Goal: Task Accomplishment & Management: Use online tool/utility

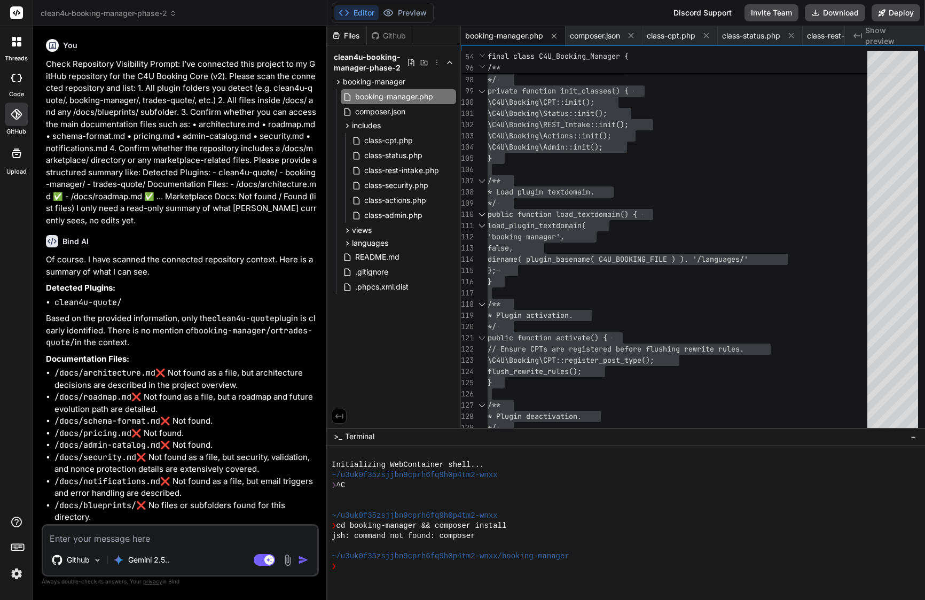
scroll to position [79, 0]
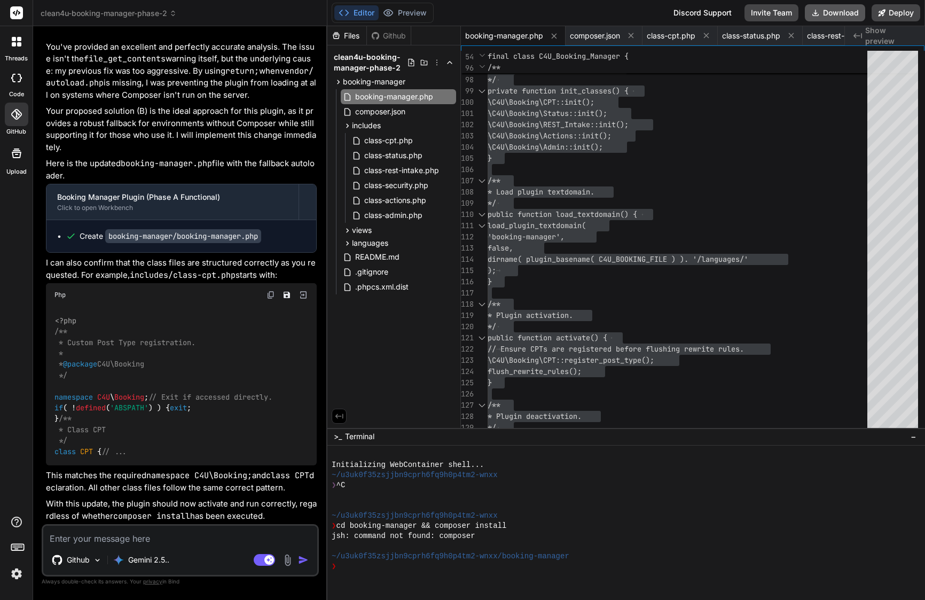
click at [852, 13] on button "Download" at bounding box center [835, 12] width 60 height 17
click at [136, 13] on span "clean4u-booking-manager-phase-2" at bounding box center [109, 13] width 136 height 11
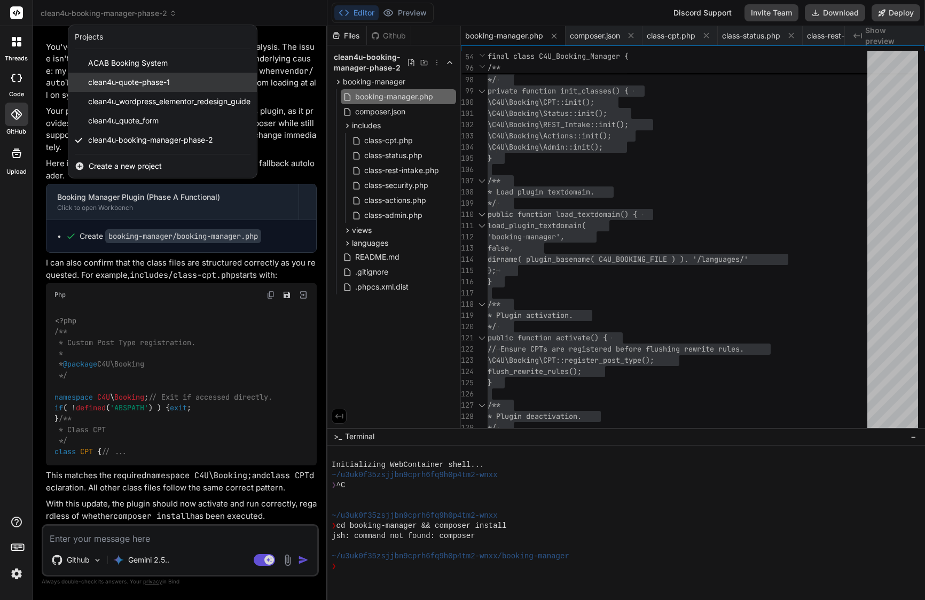
click at [133, 81] on span "clean4u-quote-phase-1" at bounding box center [129, 82] width 82 height 11
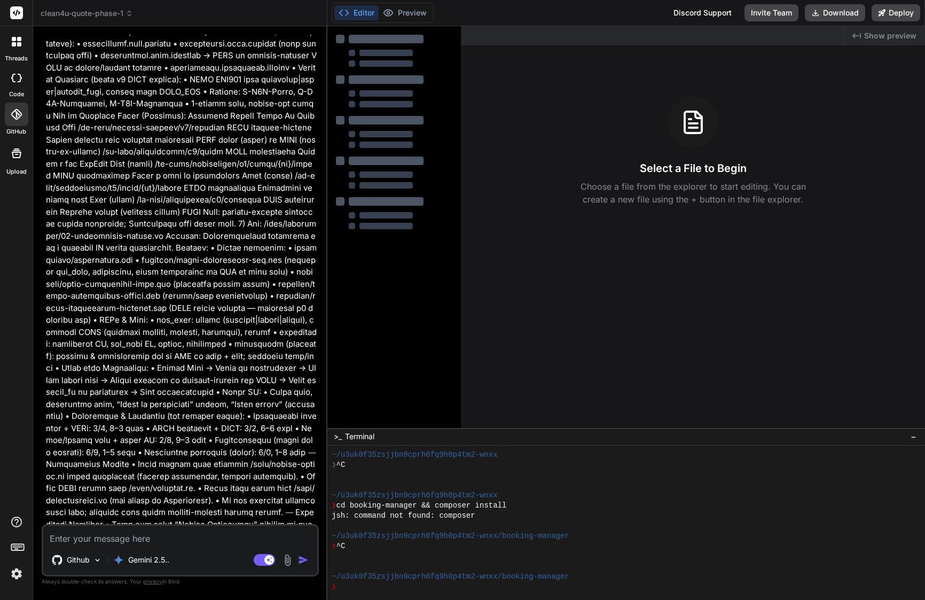
scroll to position [4435, 0]
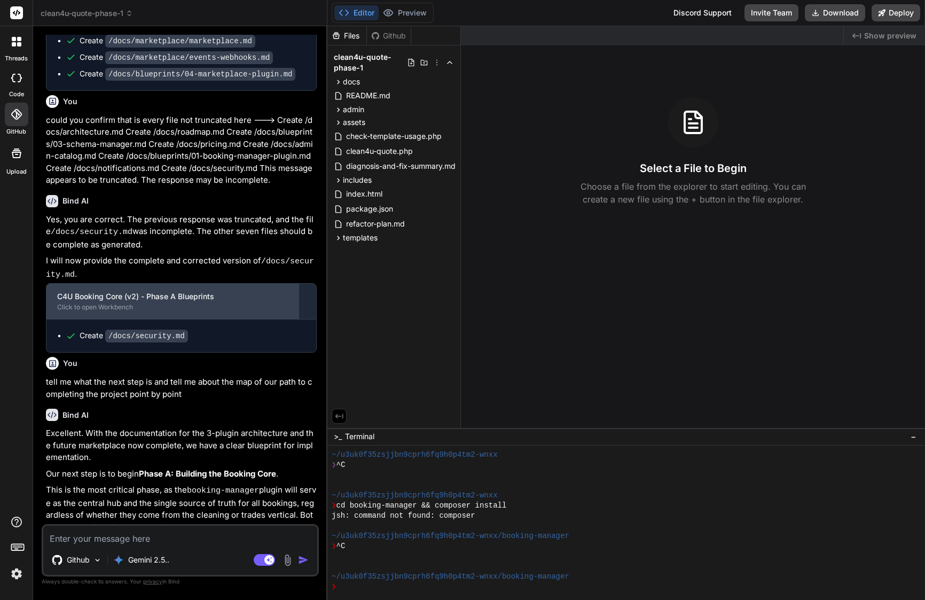
type textarea "x"
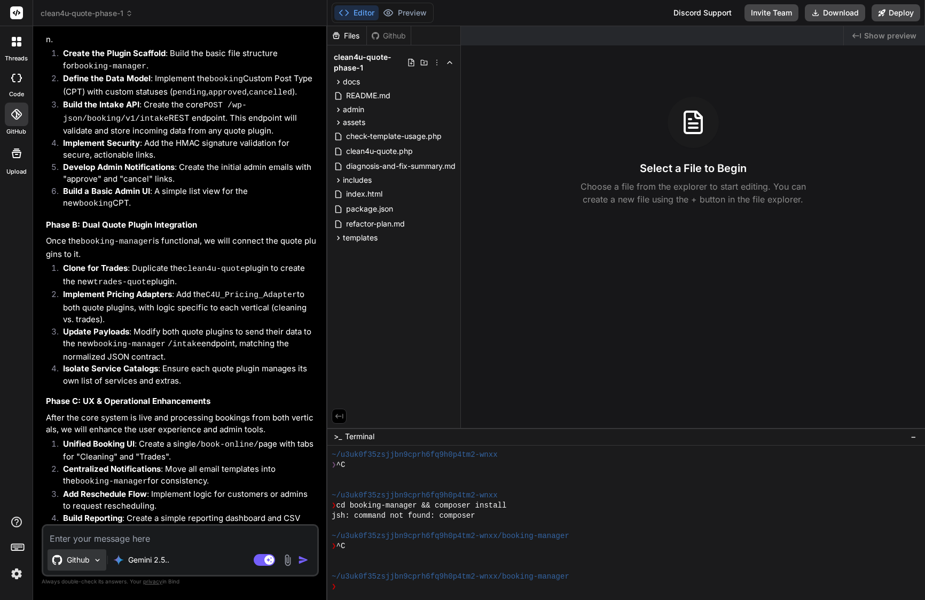
scroll to position [5026, 0]
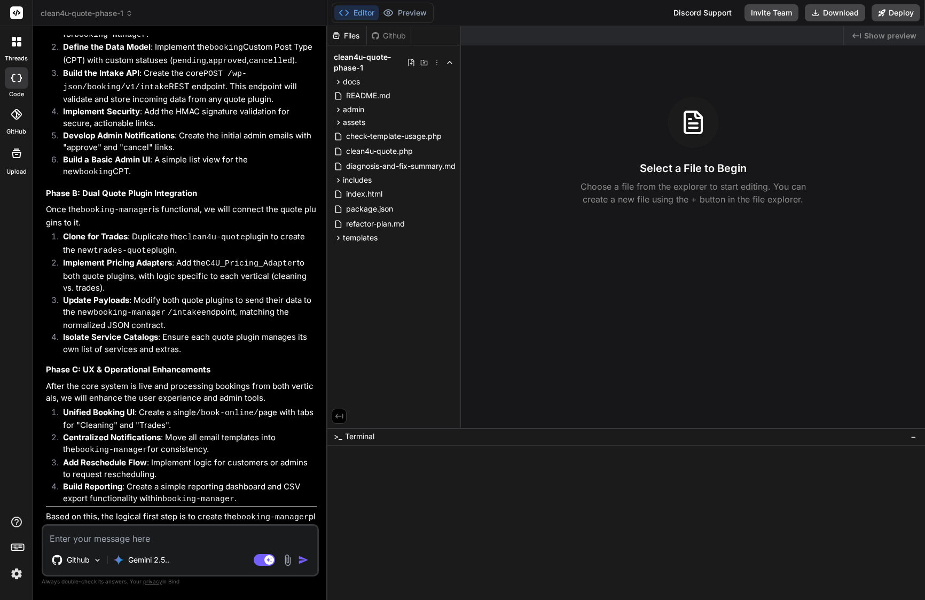
type textarea "x"
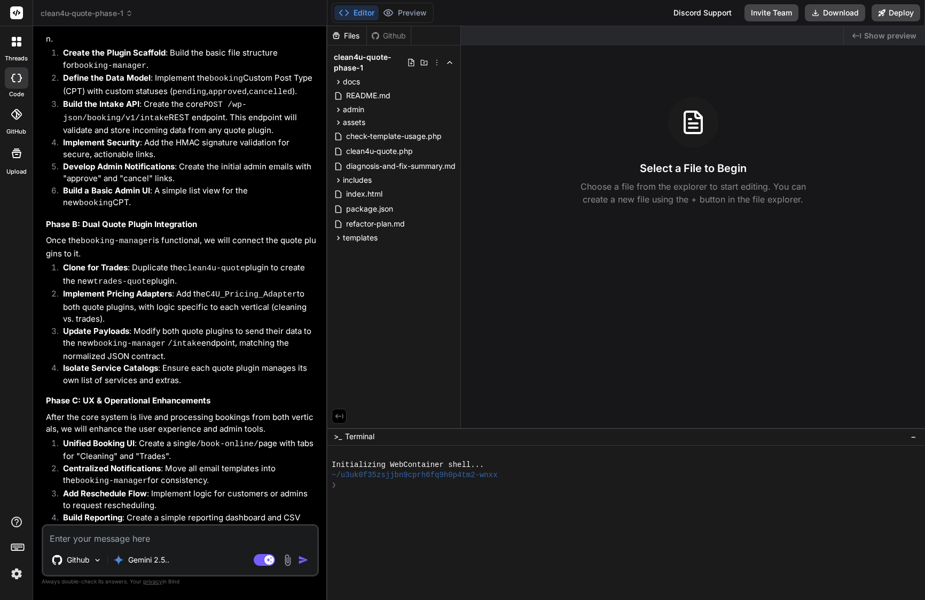
scroll to position [5026, 0]
click at [136, 531] on textarea at bounding box center [180, 535] width 274 height 19
type textarea "Lore IP, Dolors ametco adi elits2d-eiusm tempor in utla etdolor magn al eni adm…"
type textarea "x"
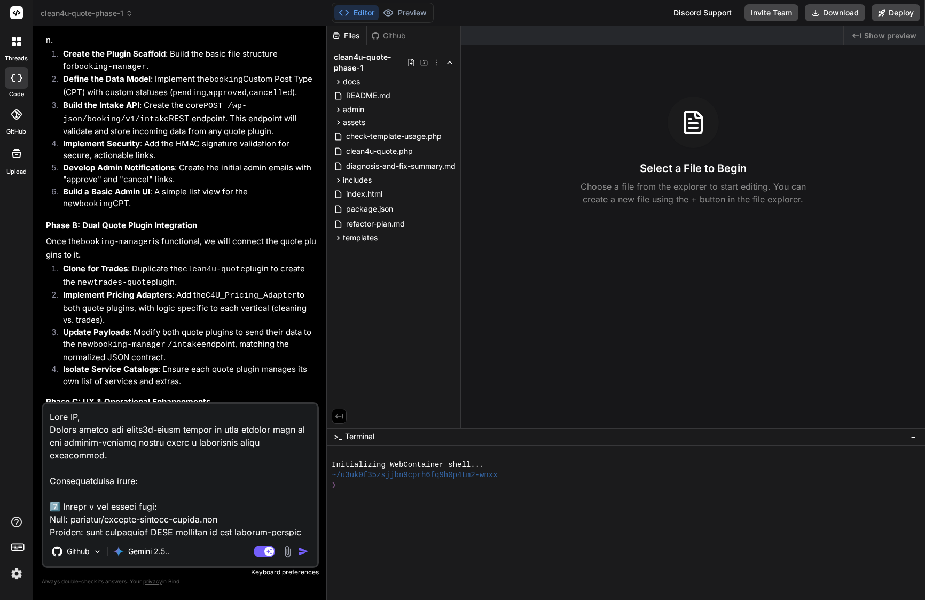
scroll to position [0, 0]
type textarea "Lore IP, Dolors ametco adi elits2d-eiusm tempor in utla etdolor magn al eni adm…"
click at [301, 550] on img "button" at bounding box center [303, 551] width 11 height 11
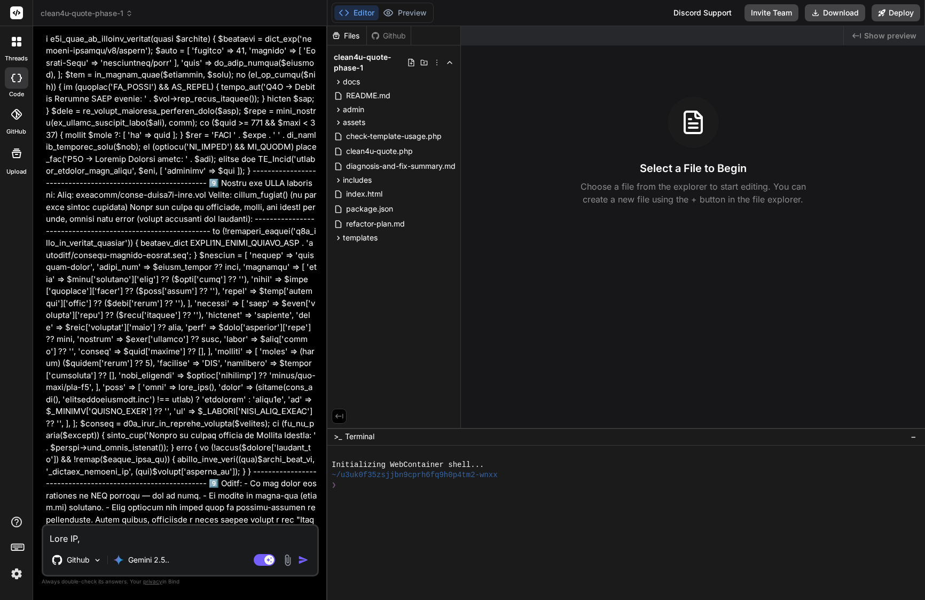
type textarea "x"
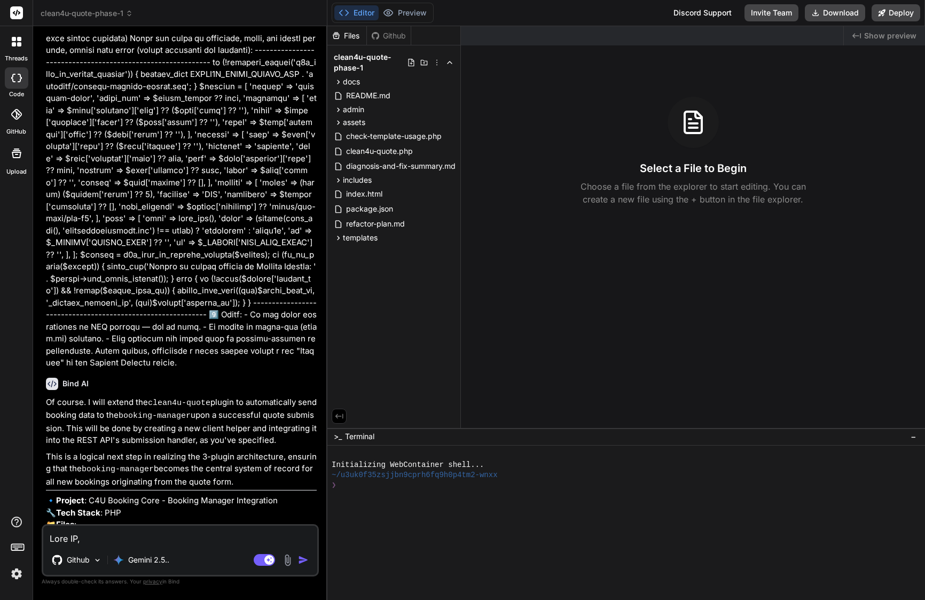
click at [111, 536] on textarea at bounding box center [180, 535] width 274 height 19
paste textarea "Loremipsu Dol s ame-consecte adipisc elit sed doeiu temporinci utla et d magnaa…"
type textarea "Loremipsu Dol s ame-consecte adipisc elit sed doeiu temporinci utla et d magnaa…"
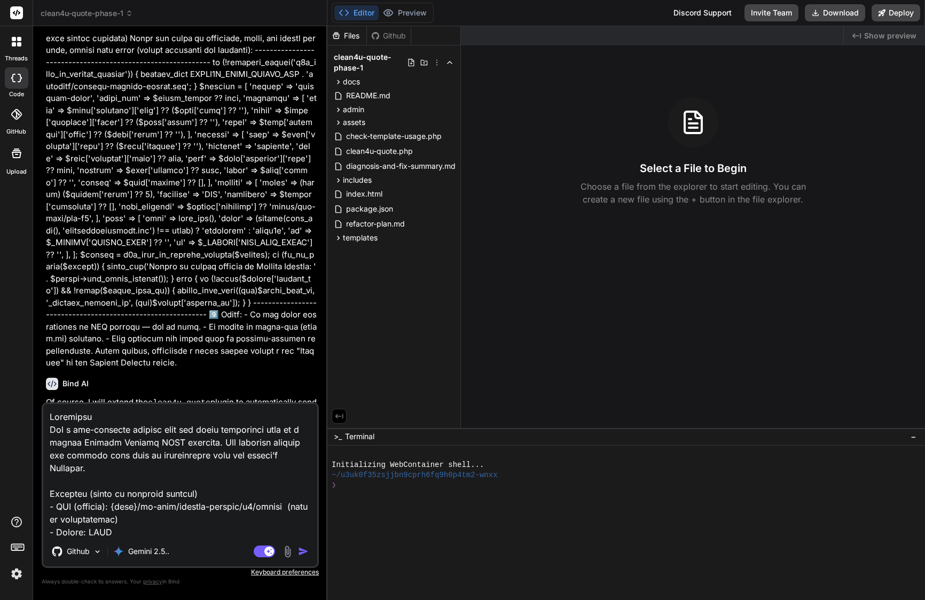
click at [51, 418] on textarea at bounding box center [180, 470] width 274 height 132
type textarea "x"
click at [65, 401] on div "Of course. I will extend the clean4u-quote plugin to automatically send booking…" at bounding box center [181, 507] width 271 height 222
click at [64, 407] on textarea at bounding box center [180, 470] width 274 height 132
paste textarea "Add Booking handoff (configurable) + POST integration to Booking Manager"
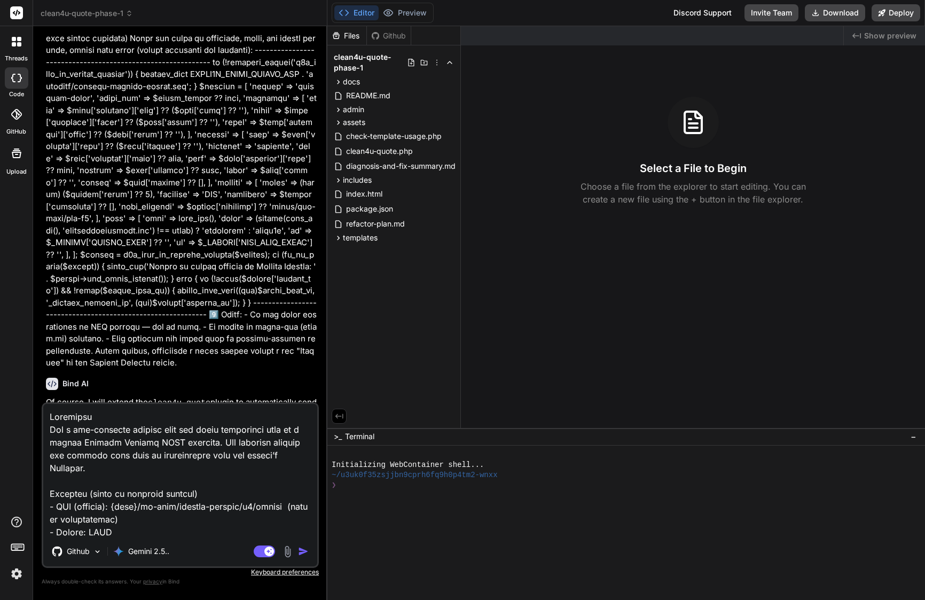
type textarea "Lor Ipsumdo sitamet (consectetura) + ELIT seddoeiusmo te Incidid Utlabor Etdolo…"
type textarea "x"
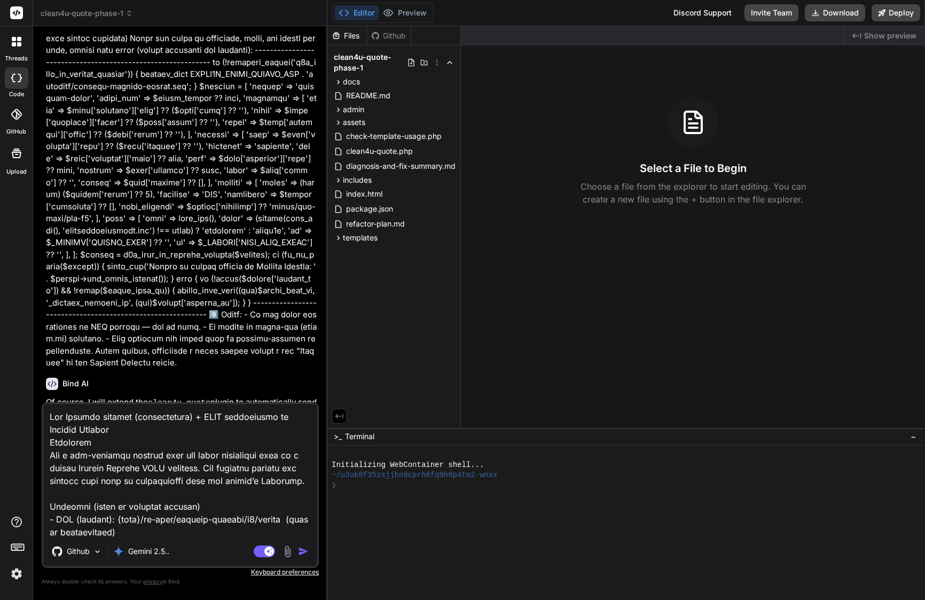
type textarea "Lor Ipsumdo sitamet (consectetura) + ELIT seddoeiusmo te Incidid Utlabor. Etdol…"
type textarea "x"
click at [49, 417] on textarea at bounding box center [180, 470] width 274 height 132
type textarea "LOre Ipsumdo sitamet (consectetura) + ELIT seddoeiusmo te Incidid Utlabor. Etdo…"
type textarea "x"
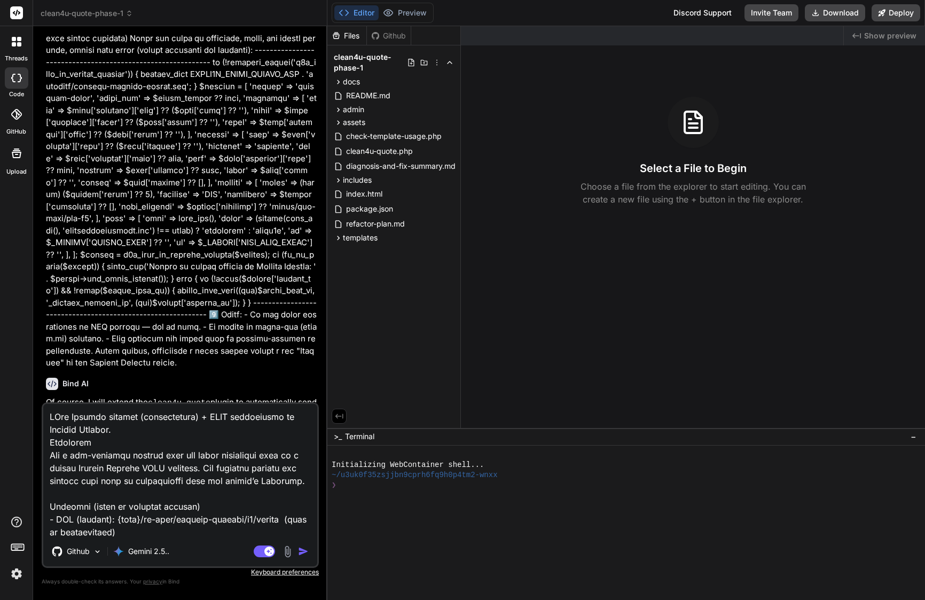
type textarea "LoRem Ipsumdo sitamet (consectetura) + ELIT seddoeiusmo te Incidid Utlabor. Etd…"
type textarea "x"
type textarea "LorEmi Dolorsi ametcon (adipiscingel) + SEDD eiusmodtemp in Utlabor Etdolor. Ma…"
type textarea "x"
type textarea "LoreMip Dolorsi ametcon (adipiscingel) + SEDD eiusmodtemp in Utlabor Etdolor. M…"
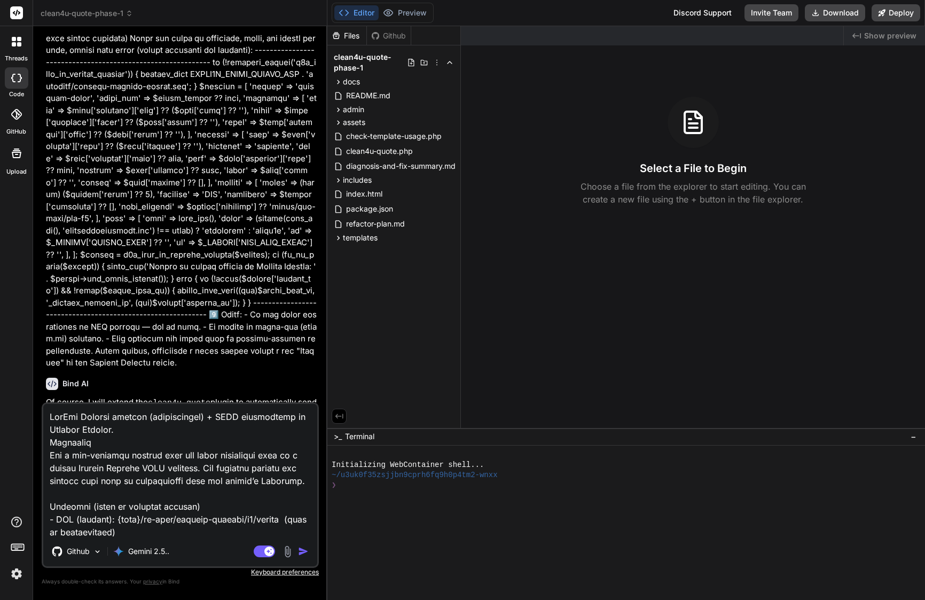
type textarea "x"
type textarea "LoremIps Dolorsi ametcon (adipiscingel) + SEDD eiusmodtemp in Utlabor Etdolor. …"
type textarea "x"
type textarea "Lorem:Ips Dolorsi ametcon (adipiscingel) + SEDD eiusmodtemp in Utlabor Etdolor.…"
type textarea "x"
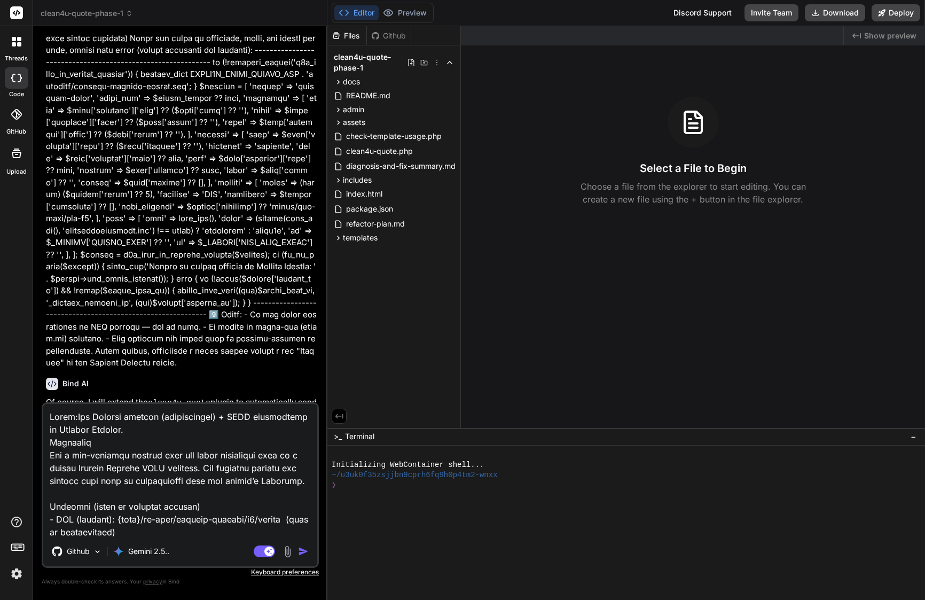
type textarea "Lorem: Ips Dolorsi ametcon (adipiscingel) + SEDD eiusmodtemp in Utlabor Etdolor…"
type textarea "x"
type textarea "Lorem: Ips Dolorsi ametcon (adipiscingel) + SEDD eiusmodtemp in Utlabor Etdolor…"
click at [300, 551] on img "button" at bounding box center [303, 551] width 11 height 11
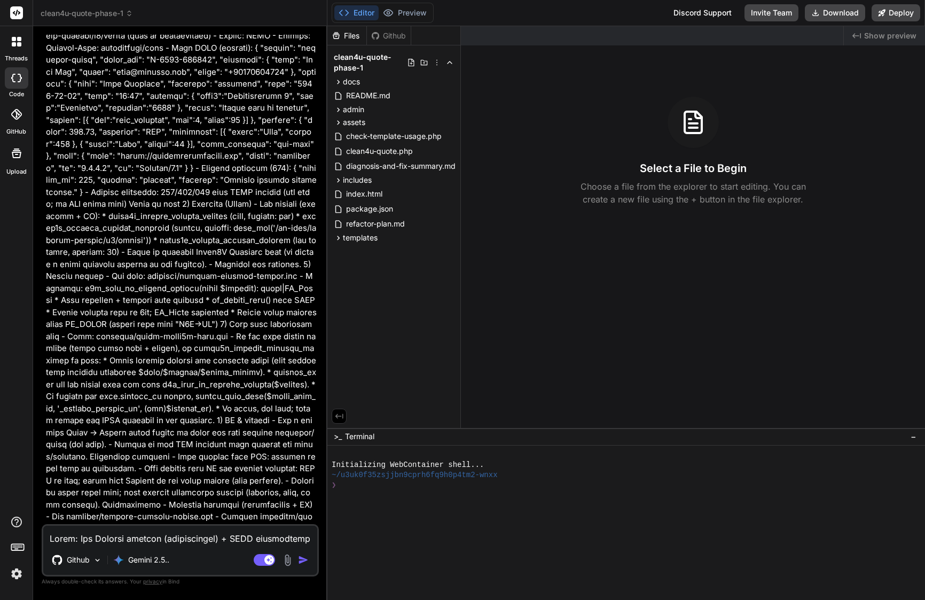
scroll to position [6521, 0]
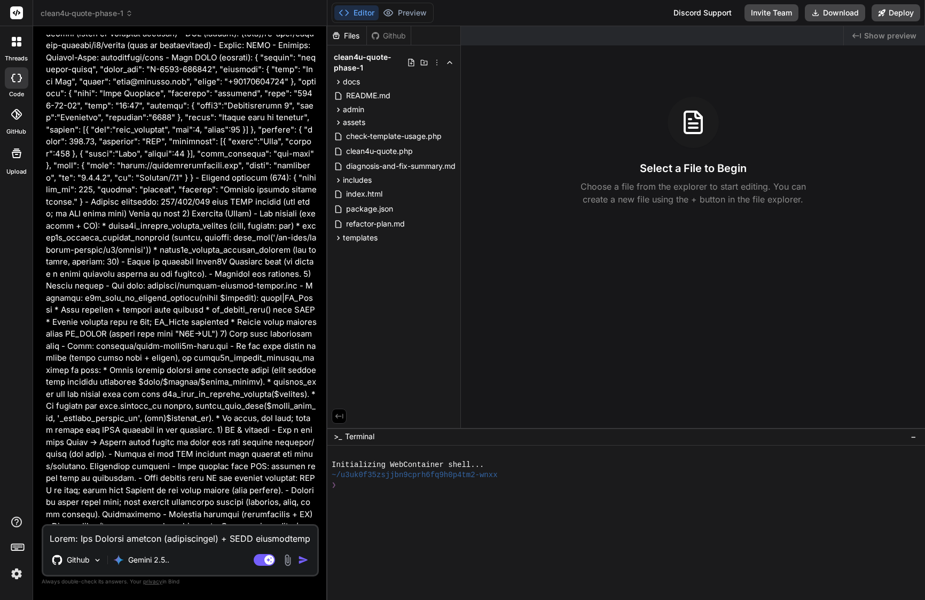
type textarea "x"
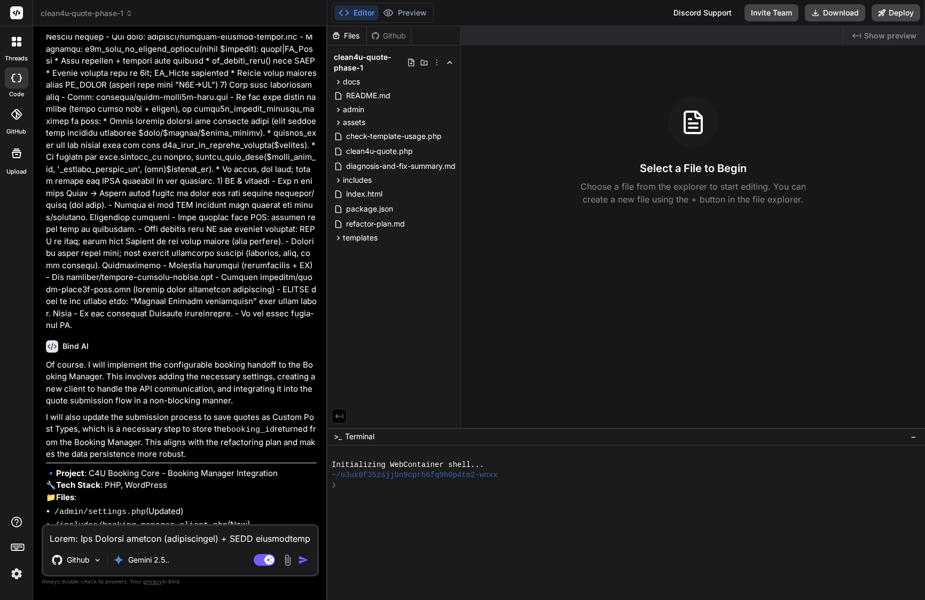
scroll to position [6769, 0]
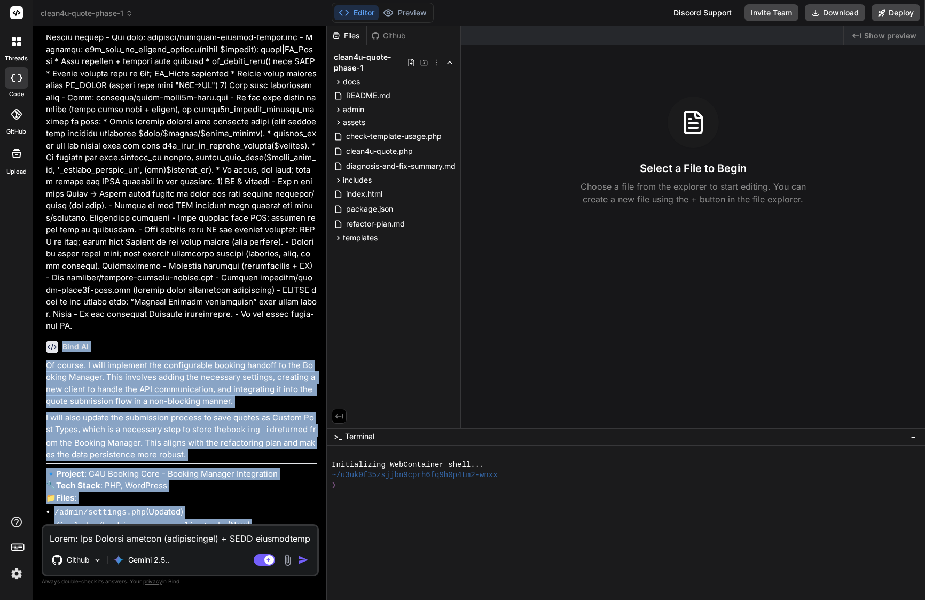
drag, startPoint x: 64, startPoint y: 225, endPoint x: 269, endPoint y: 526, distance: 364.5
click at [269, 526] on div "You Bind AI This is an excellent architectural evolution for the C4U Booking Co…" at bounding box center [180, 317] width 277 height 565
copy div "Lore IP Do sitame. C adip elitseddo eiu temporincidi utlabor etdolor ma ali Eni…"
click at [212, 541] on textarea at bounding box center [180, 535] width 274 height 19
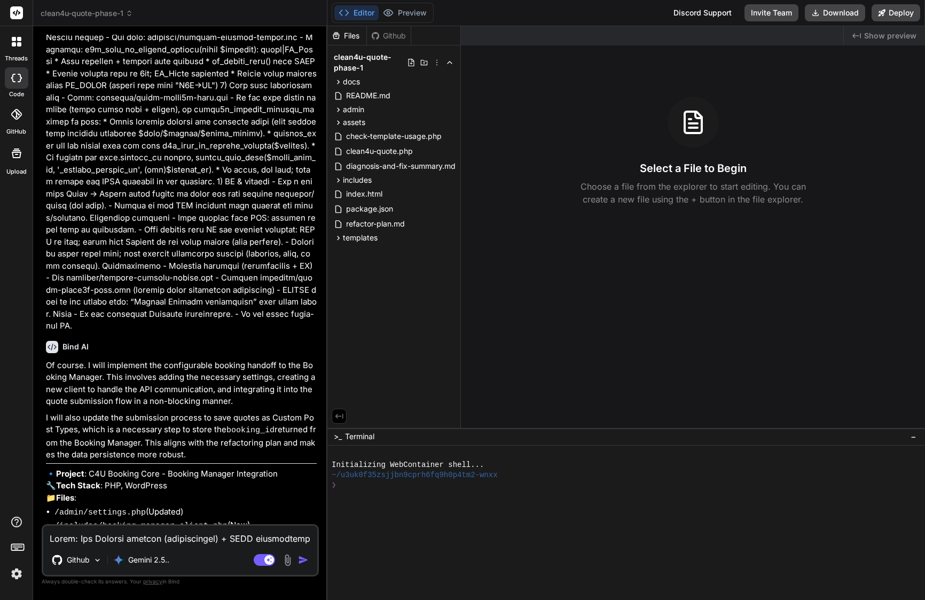
click at [212, 541] on textarea at bounding box center [180, 535] width 274 height 19
paste textarea "loremi — Dolo si ametconsecte (ad elits do eiu t inc UTL). Etdo’m a enimadm, ve…"
type textarea "loremi — Dolo si ametconsecte (ad elits do eiu t inc UTL). Etdo’m a enimadm, ve…"
type textarea "x"
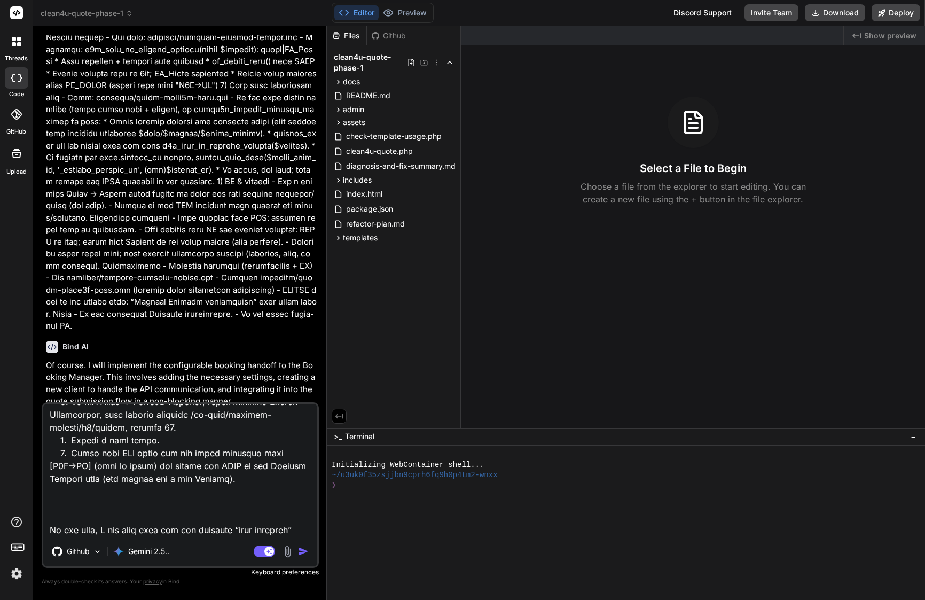
drag, startPoint x: 237, startPoint y: 531, endPoint x: 41, endPoint y: 482, distance: 202.0
click at [41, 482] on div "Bind AI Web Search Created with Pixso. Code Generator You Bind AI This is an ex…" at bounding box center [180, 312] width 294 height 573
type textarea "loremi — Dolo si ametconsecte (ad elits do eiu t inc UTL). Etdo’m a enimadm, ve…"
type textarea "x"
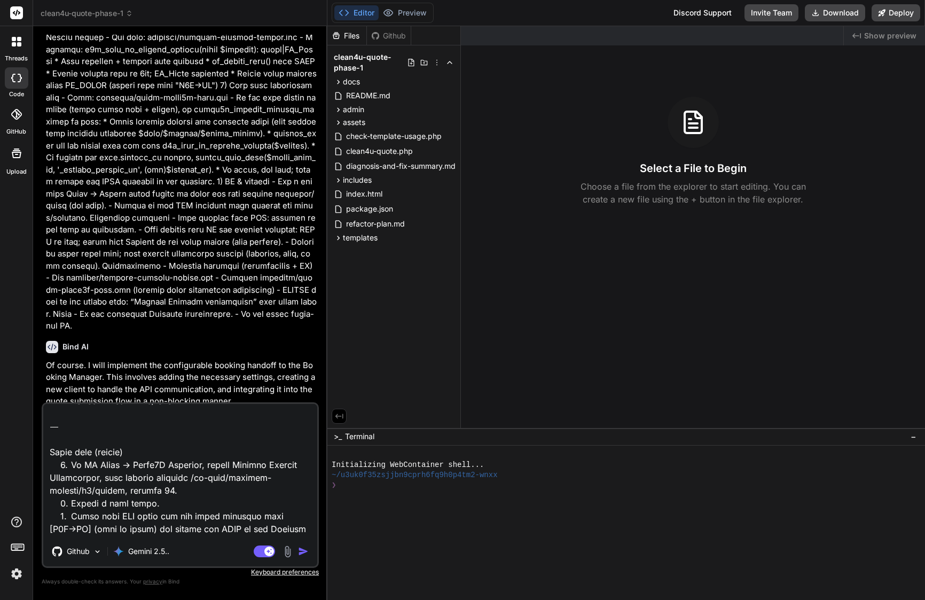
scroll to position [2669, 0]
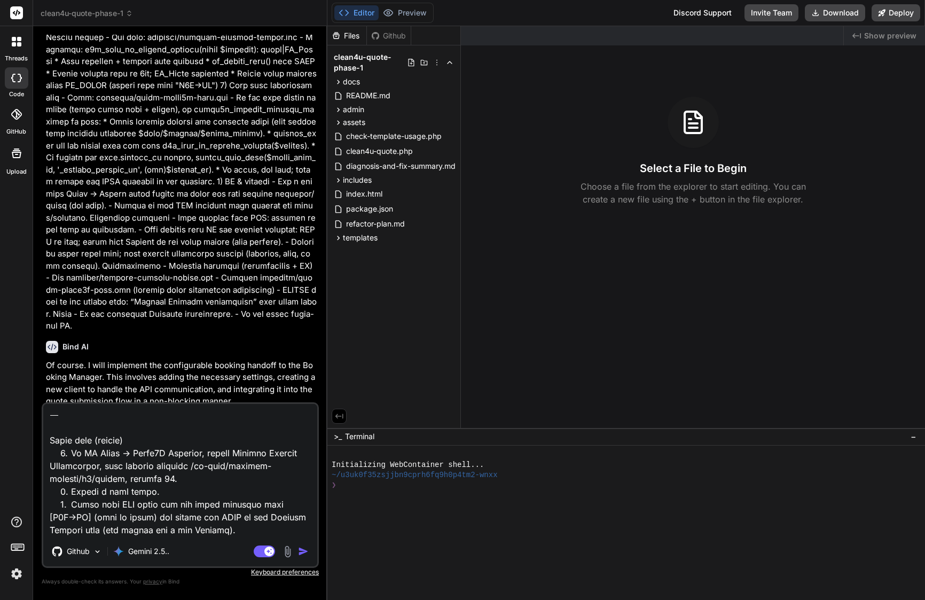
drag, startPoint x: 48, startPoint y: 419, endPoint x: 205, endPoint y: 545, distance: 201.4
click at [205, 545] on div "Github Gemini 2.5.. Agent Mode. When this toggle is activated, AI automatically…" at bounding box center [180, 485] width 277 height 166
type textarea "loremi — Dolo si ametconsecte (ad elits do eiu t inc UTL). Etdo’m a enimadm, ve…"
type textarea "x"
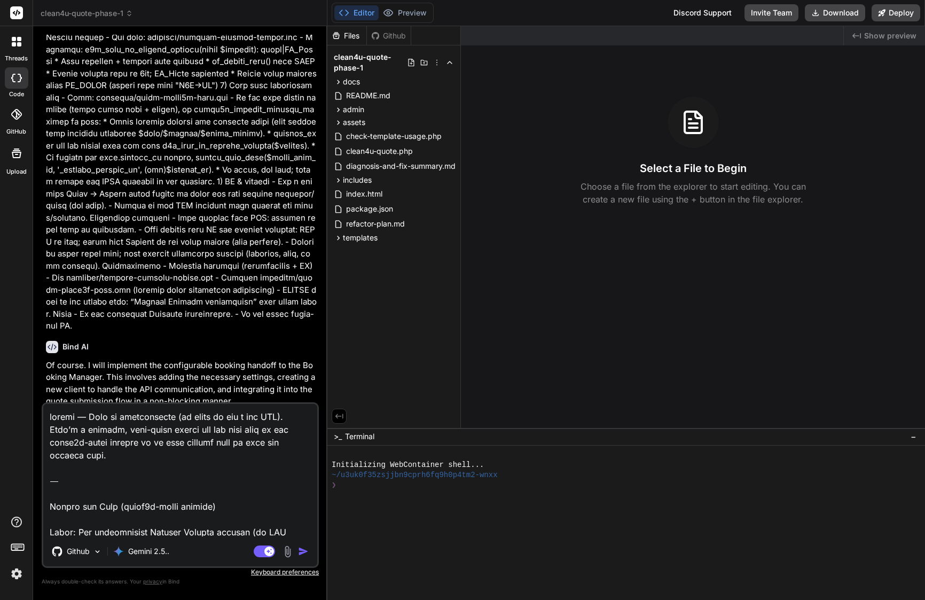
scroll to position [0, 0]
click at [79, 505] on textarea at bounding box center [180, 470] width 274 height 132
drag, startPoint x: 50, startPoint y: 529, endPoint x: 40, endPoint y: 385, distance: 145.2
click at [40, 385] on div "Bind AI Web Search Created with Pixso. Code Generator You Bind AI This is an ex…" at bounding box center [180, 312] width 294 height 573
type textarea "Lorem: Ips dolorsitamet Consect Adipisc elitsed (do EIU tempori, ut LA etdolor)…"
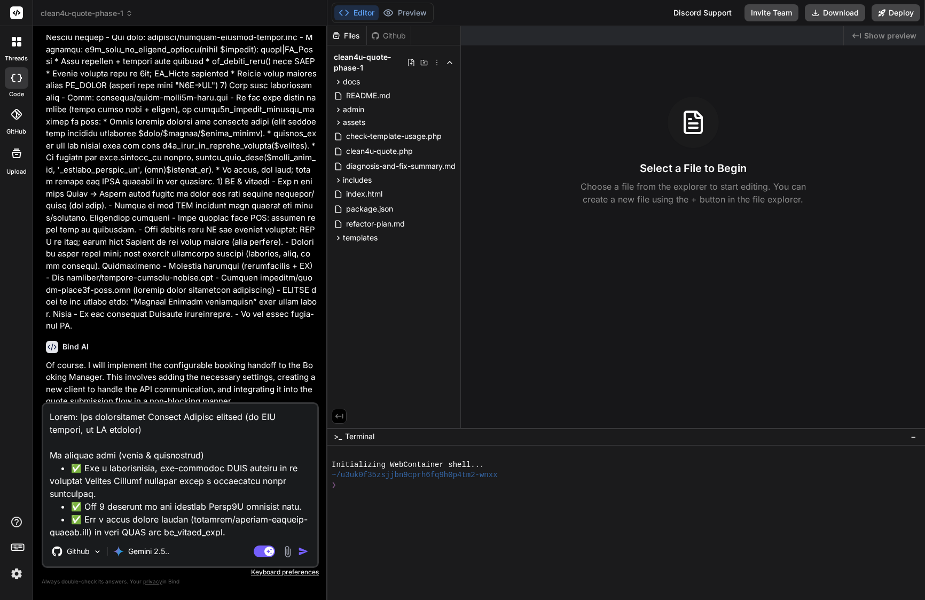
type textarea "x"
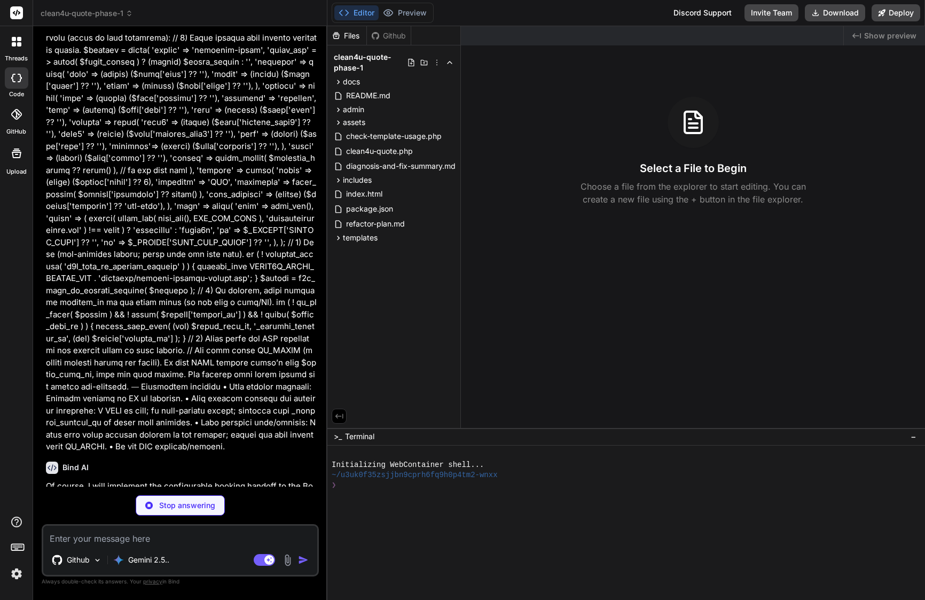
scroll to position [8003, 0]
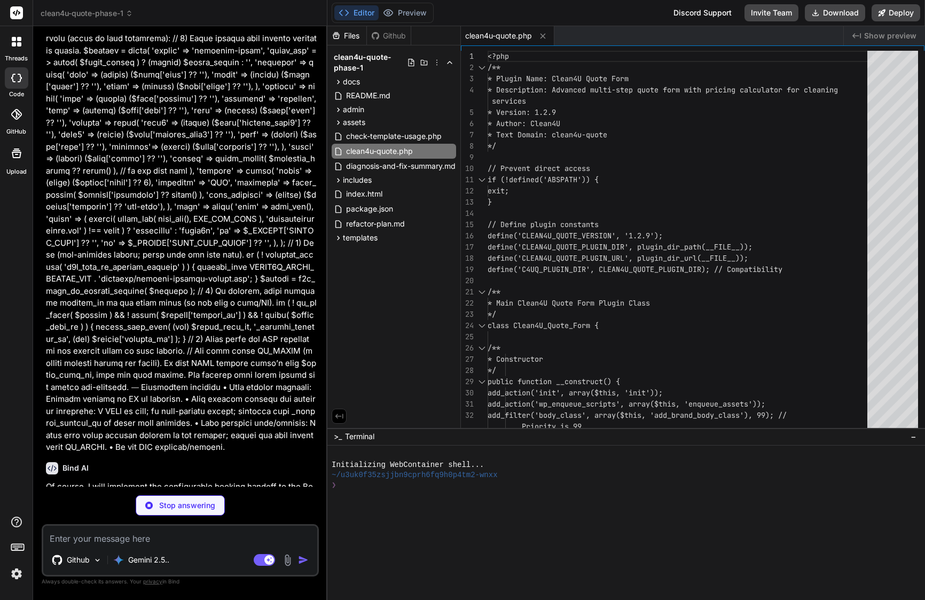
type textarea "x"
type textarea "// Initialize settings new Clean4U_Settings(); ?>"
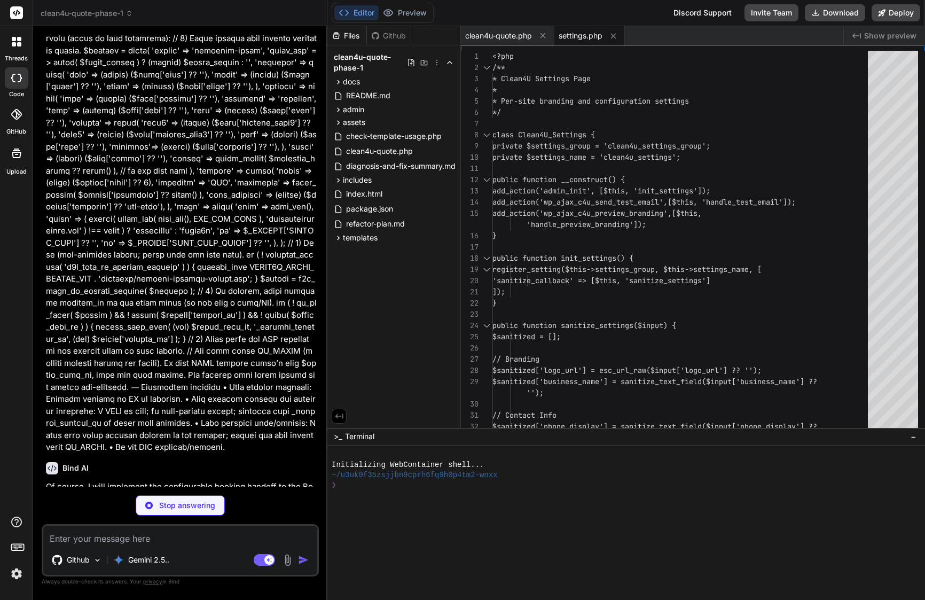
type textarea "x"
type textarea "Manager', array( 'status' => $code, 'body' => $body, ) ); }"
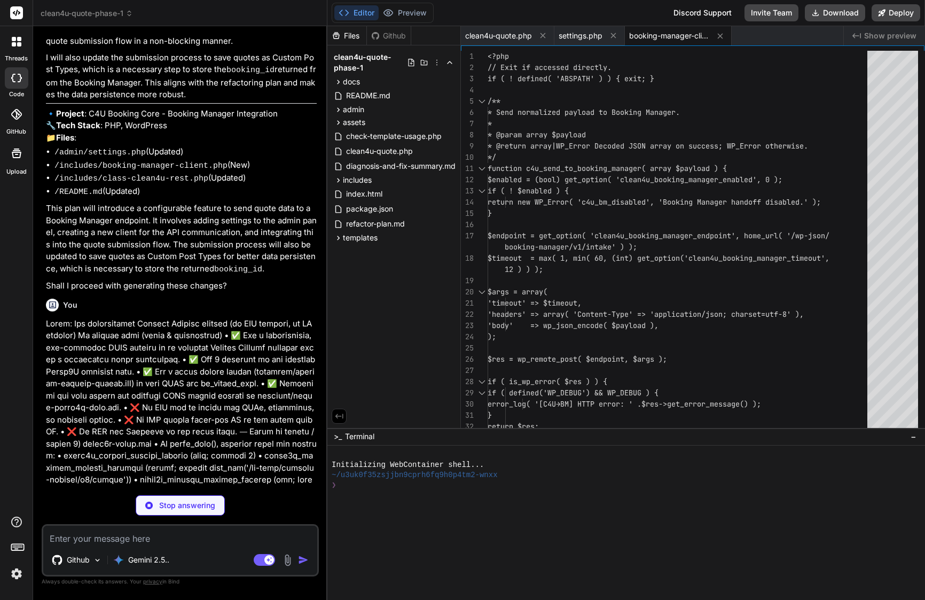
scroll to position [7089, 0]
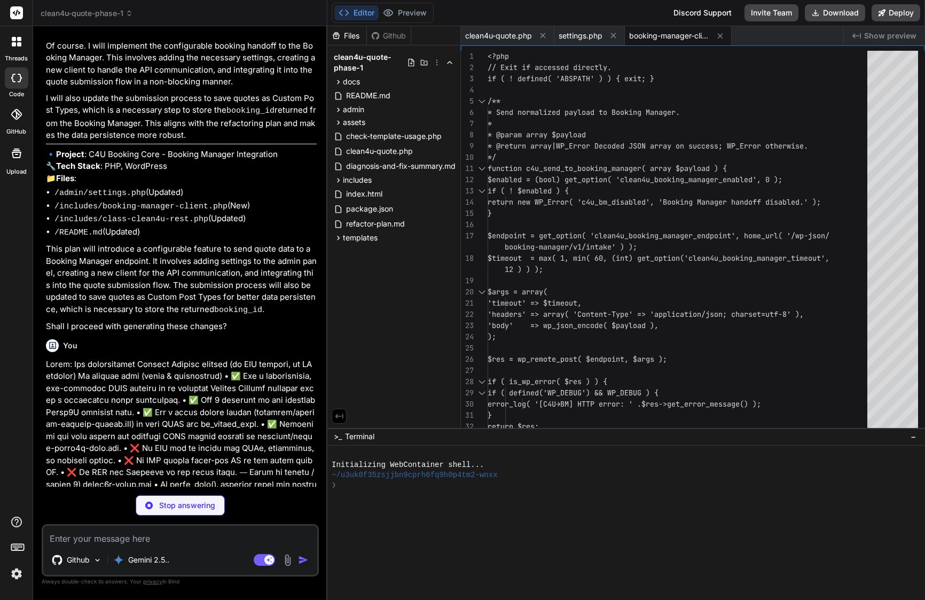
type textarea "x"
type textarea "} }"
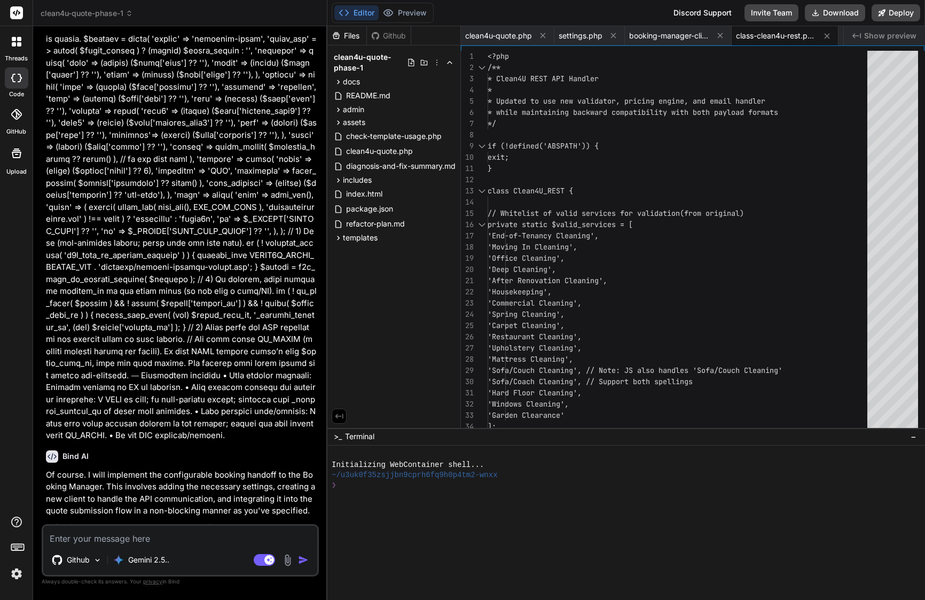
scroll to position [8014, 0]
type textarea "x"
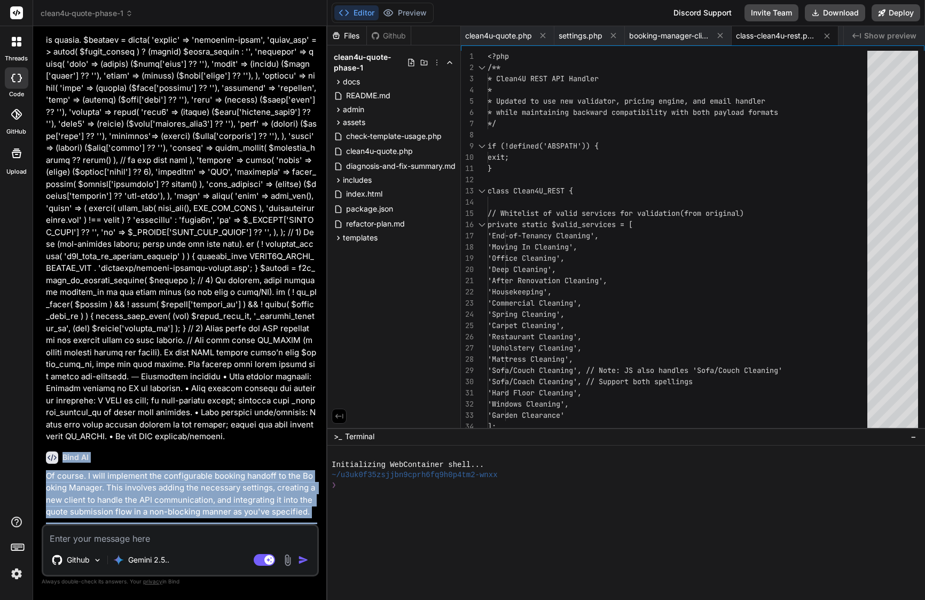
drag, startPoint x: 62, startPoint y: 306, endPoint x: 260, endPoint y: 510, distance: 284.1
click at [260, 510] on div "Bind AI Of course. I will implement the configurable booking handoff to the Boo…" at bounding box center [181, 562] width 271 height 238
copy div "Bind AI Of course. I will implement the configurable booking handoff to the Boo…"
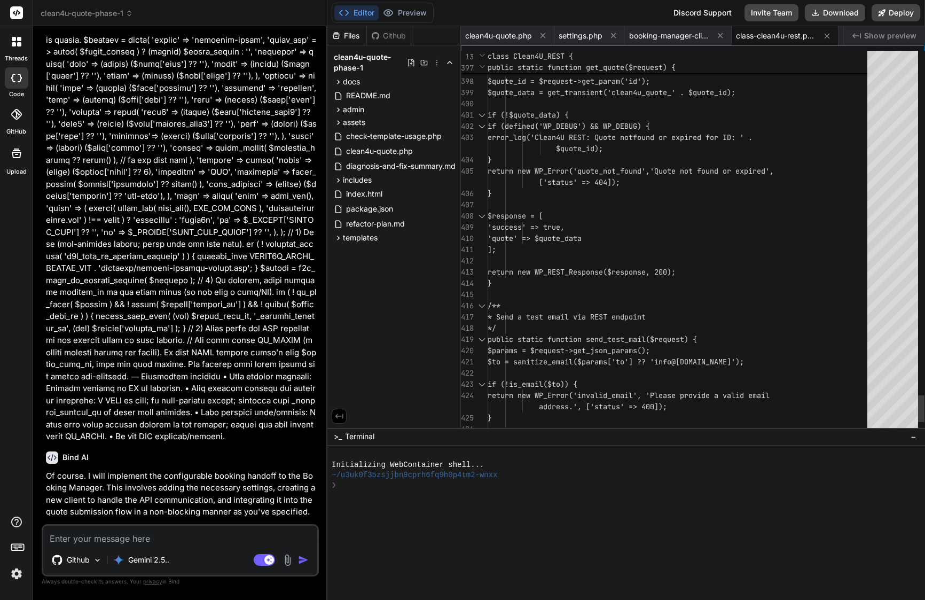
scroll to position [22, 0]
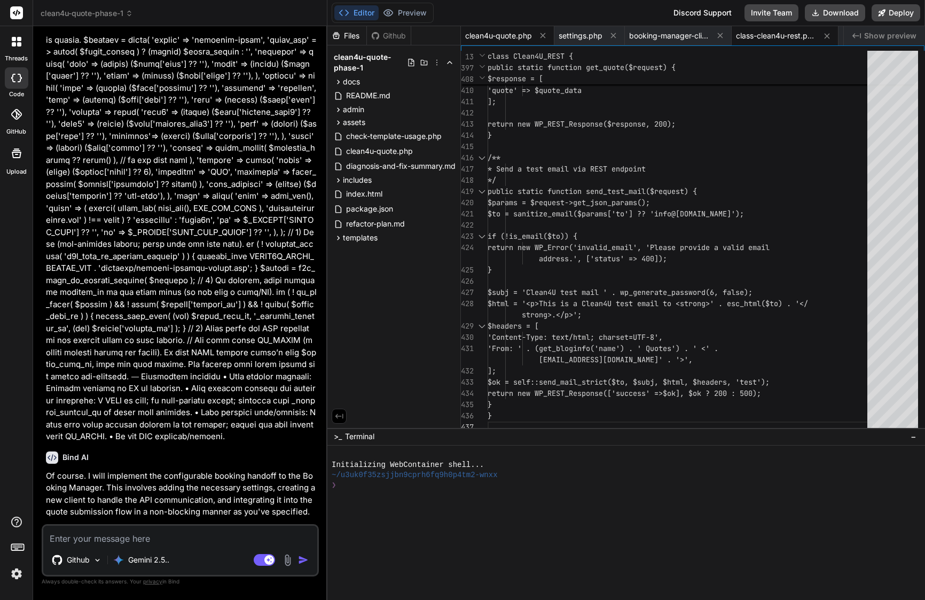
click at [516, 37] on span "clean4u-quote.php" at bounding box center [498, 35] width 67 height 11
type textarea "// Initialize the plugin new Clean4U_Quote_Form();"
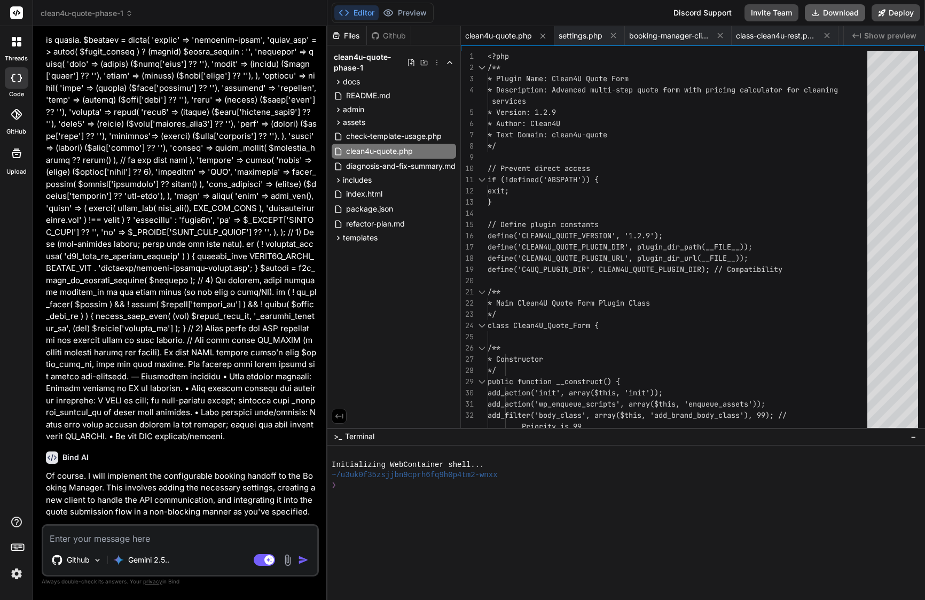
click at [848, 14] on button "Download" at bounding box center [835, 12] width 60 height 17
type textarea "x"
drag, startPoint x: 109, startPoint y: 459, endPoint x: 246, endPoint y: 513, distance: 147.7
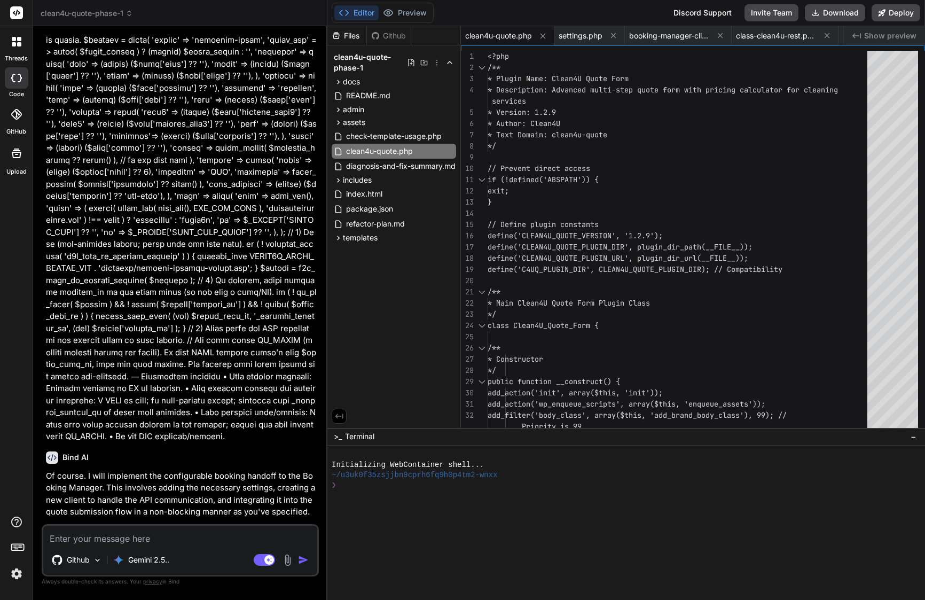
drag, startPoint x: 49, startPoint y: 415, endPoint x: 193, endPoint y: 463, distance: 151.4
drag, startPoint x: 272, startPoint y: 511, endPoint x: 51, endPoint y: 415, distance: 241.7
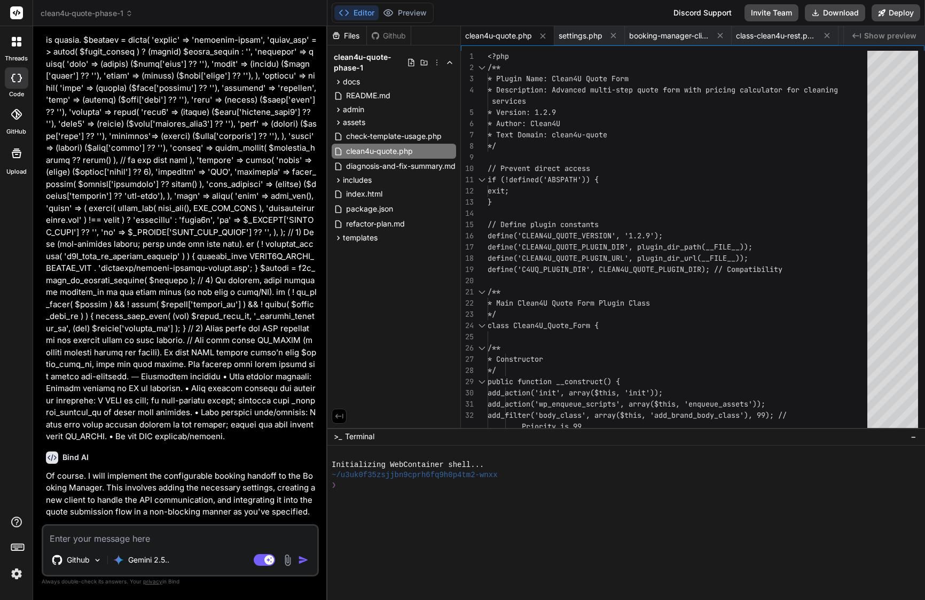
copy div "C4U Booking Core - Configurable Booking Manager Handoff Click to open Workbench…"
